Goal: Information Seeking & Learning: Get advice/opinions

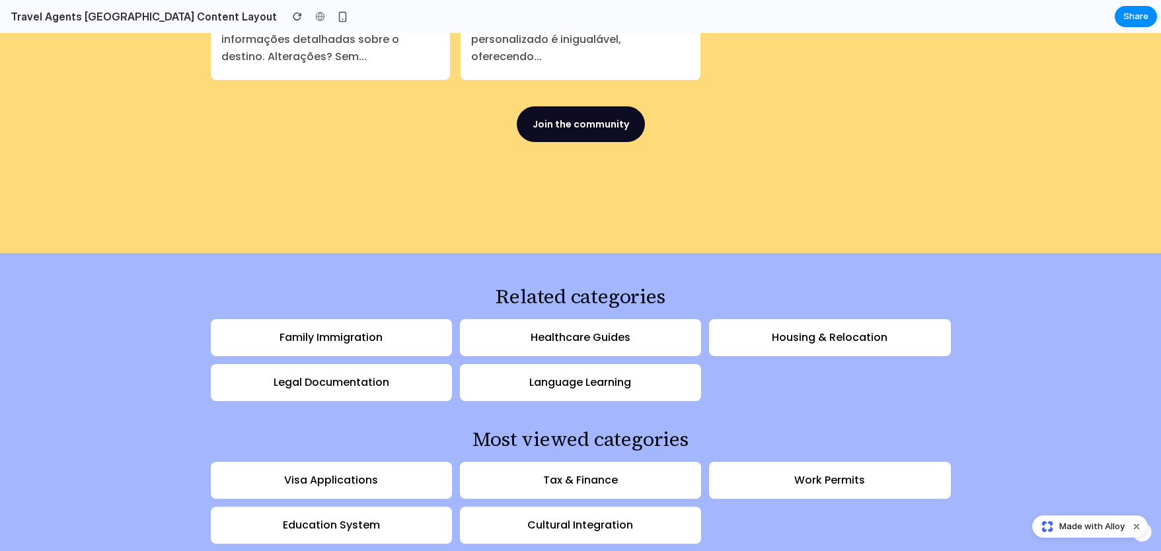
scroll to position [1921, 0]
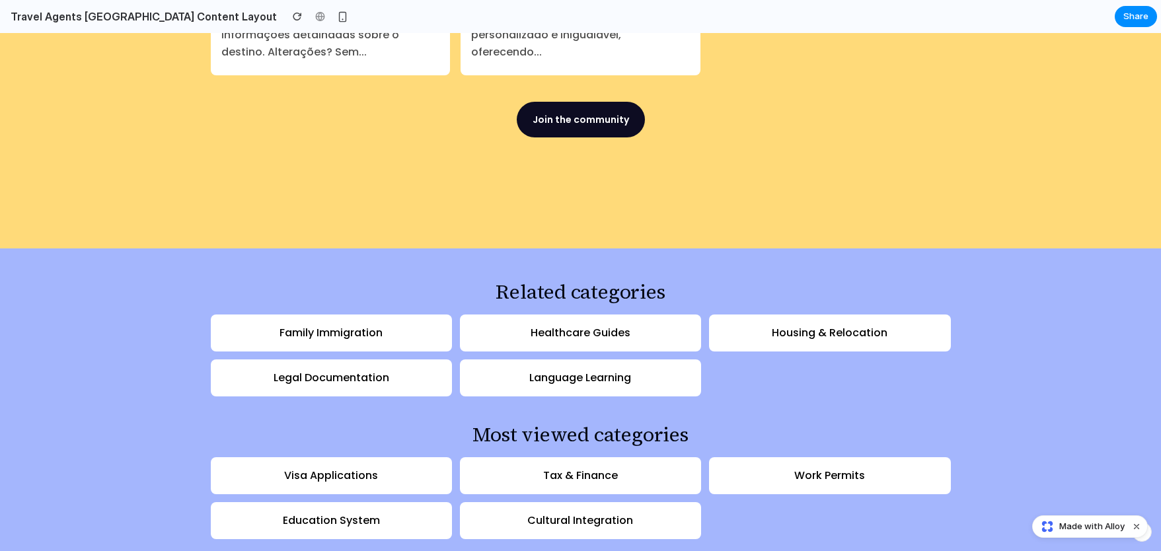
click at [403, 314] on div "Family Immigration" at bounding box center [331, 332] width 241 height 37
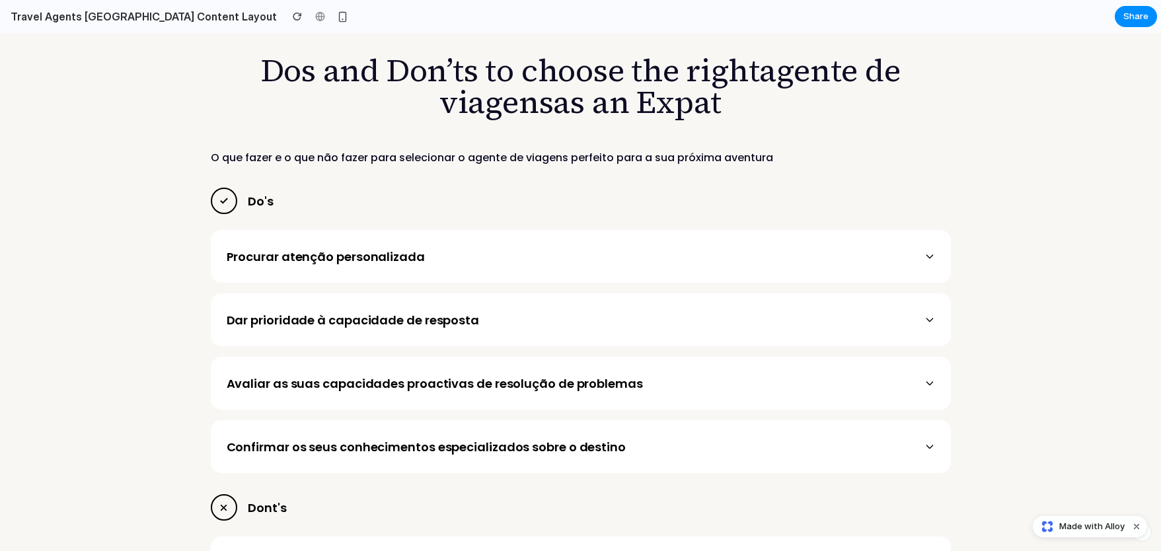
scroll to position [2542, 0]
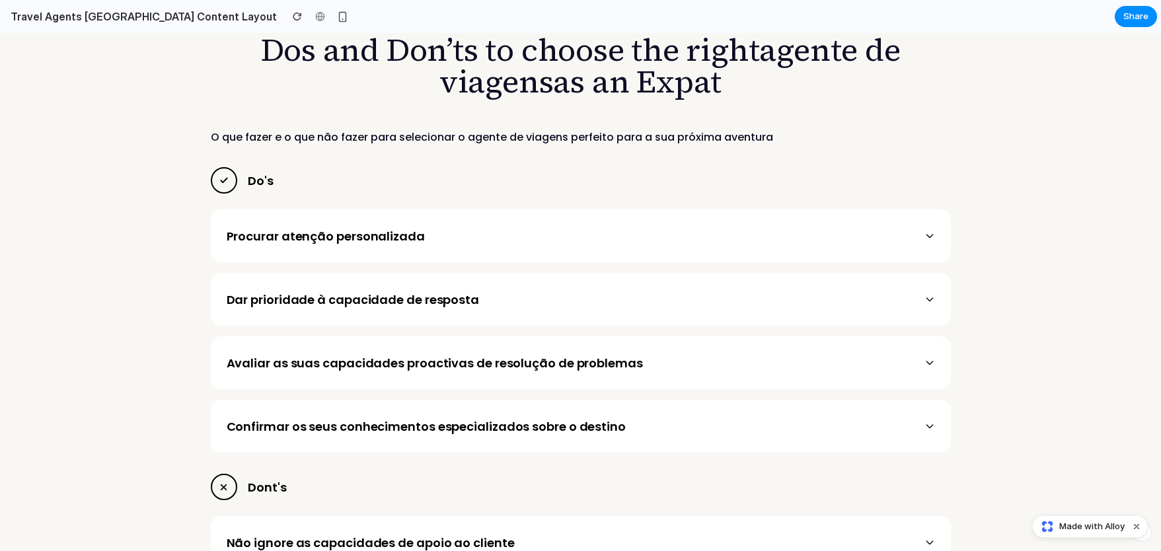
click at [912, 209] on div "Procurar atenção personalizada" at bounding box center [581, 235] width 740 height 53
click at [916, 227] on button "Procurar atenção personalizada" at bounding box center [581, 236] width 708 height 18
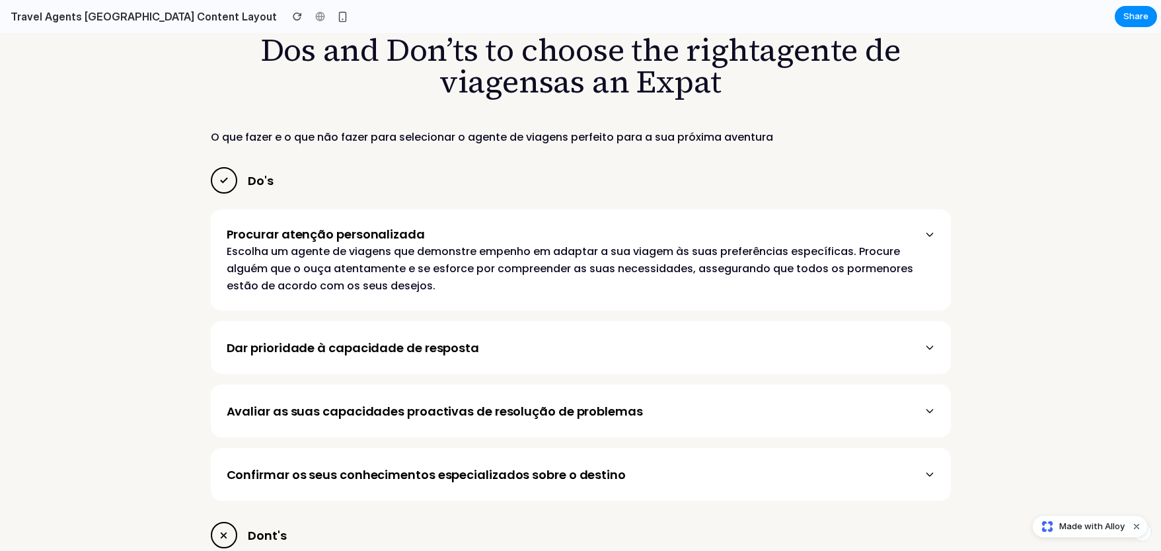
click at [926, 233] on icon at bounding box center [929, 234] width 6 height 3
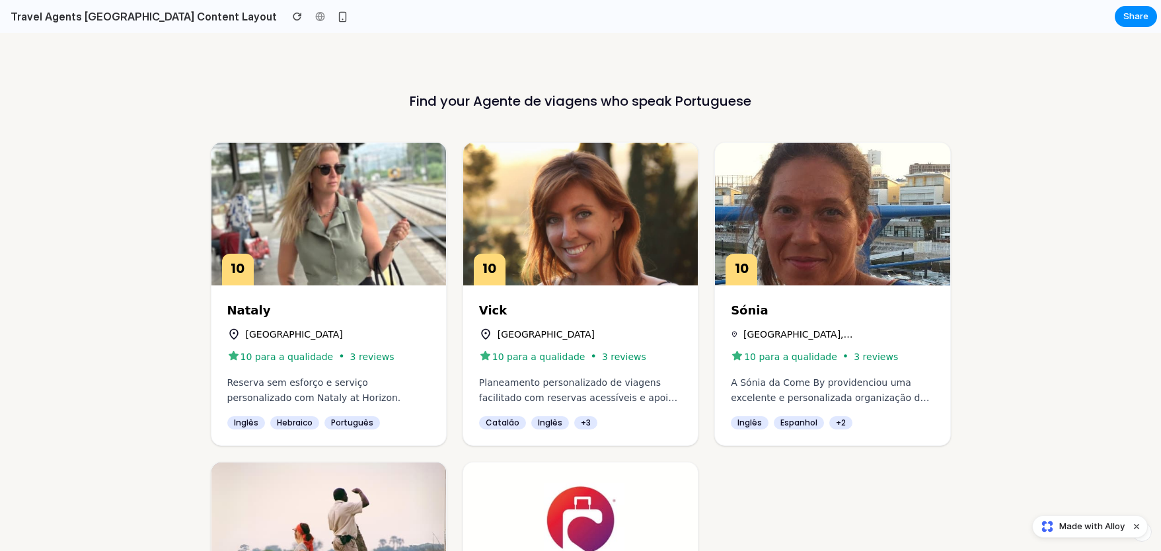
scroll to position [523, 0]
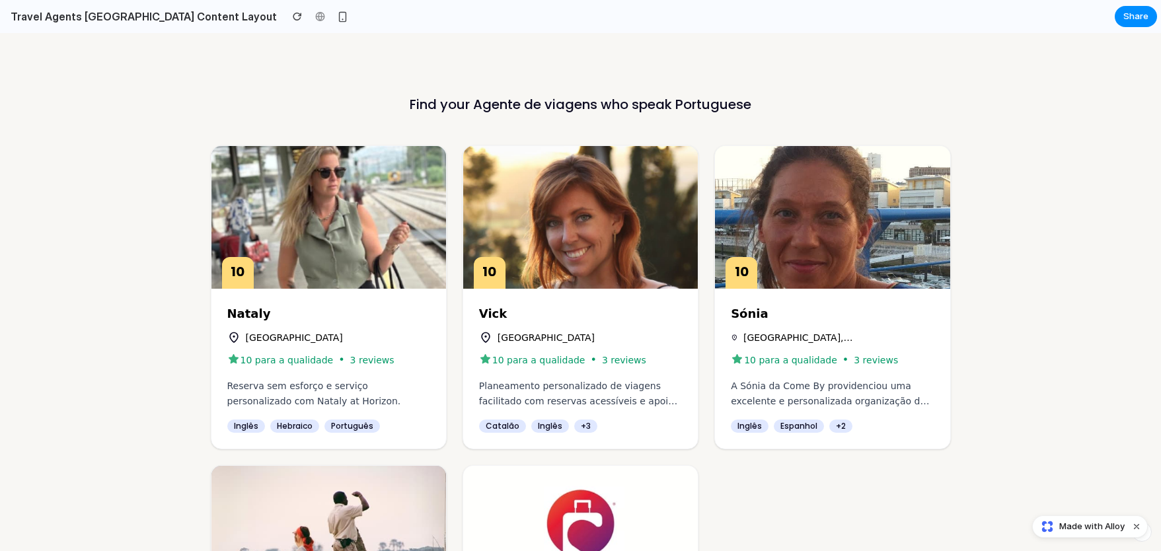
click at [568, 414] on div "Vick Lisboa 10 para a qualidade • 3 reviews Planeamento personalizado de viagen…" at bounding box center [580, 369] width 235 height 160
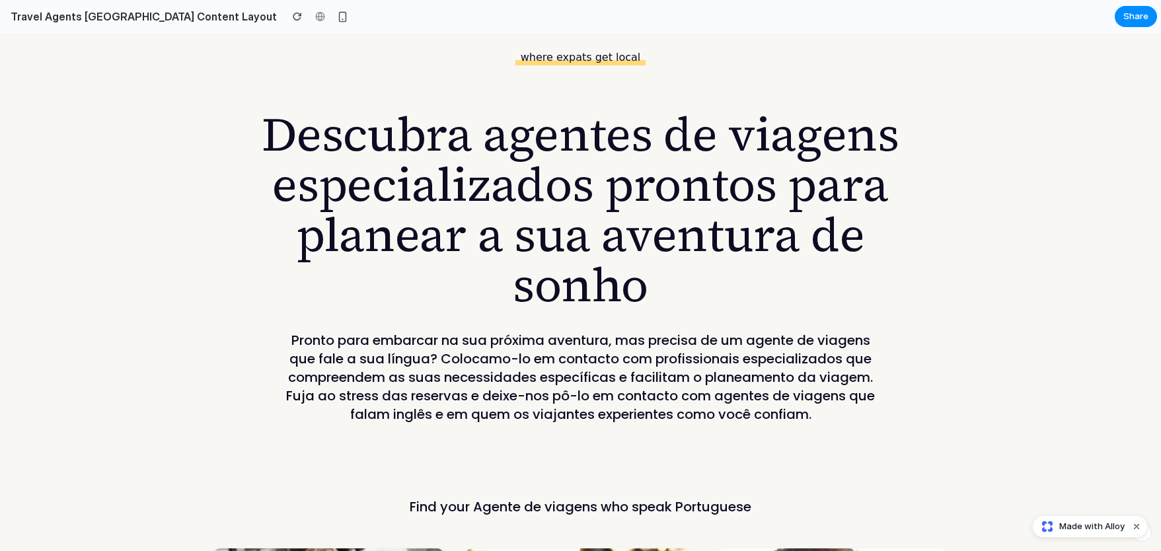
scroll to position [122, 0]
